Goal: Task Accomplishment & Management: Manage account settings

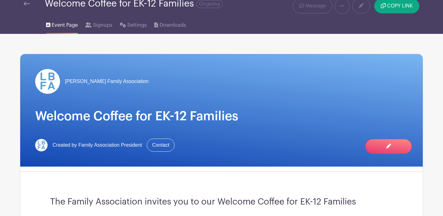
scroll to position [25, 0]
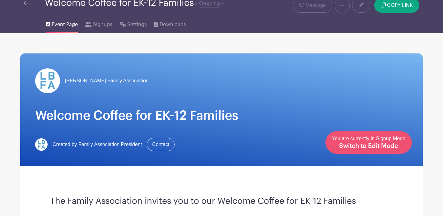
click at [367, 147] on span "Switch to Edit Mode" at bounding box center [368, 146] width 59 height 6
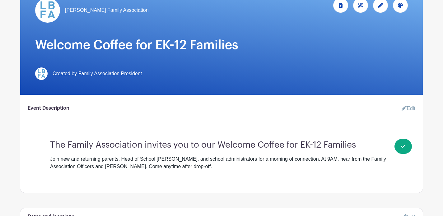
scroll to position [135, 0]
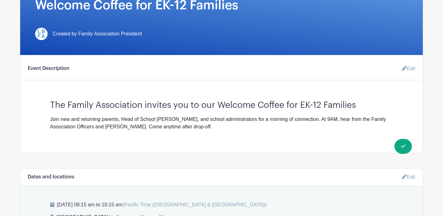
click at [203, 128] on div "Join new and returning parents, Head of School [PERSON_NAME], and school admini…" at bounding box center [221, 123] width 343 height 15
click at [410, 69] on link "Edit" at bounding box center [406, 69] width 19 height 12
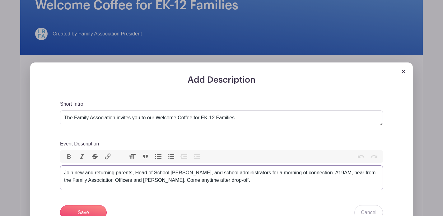
click at [231, 181] on div "Join new and returning parents, Head of School [PERSON_NAME], and school admini…" at bounding box center [221, 176] width 315 height 15
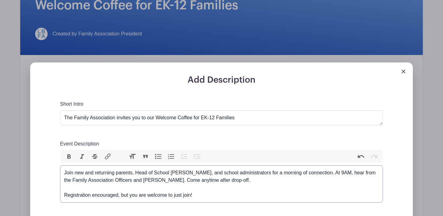
type trix-editor "<div>Join new and returning parents, Head of School Ron Cino, and school admini…"
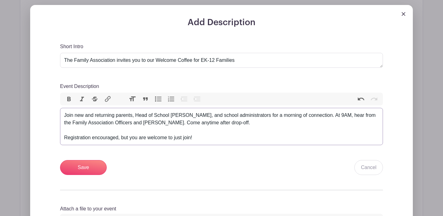
scroll to position [205, 0]
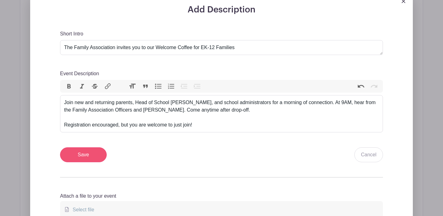
click at [85, 156] on input "Save" at bounding box center [83, 154] width 47 height 15
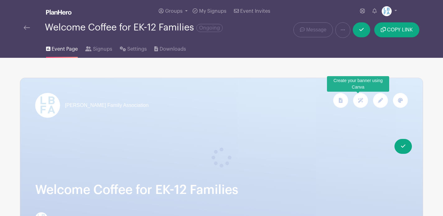
scroll to position [0, 0]
